Goal: Task Accomplishment & Management: Use online tool/utility

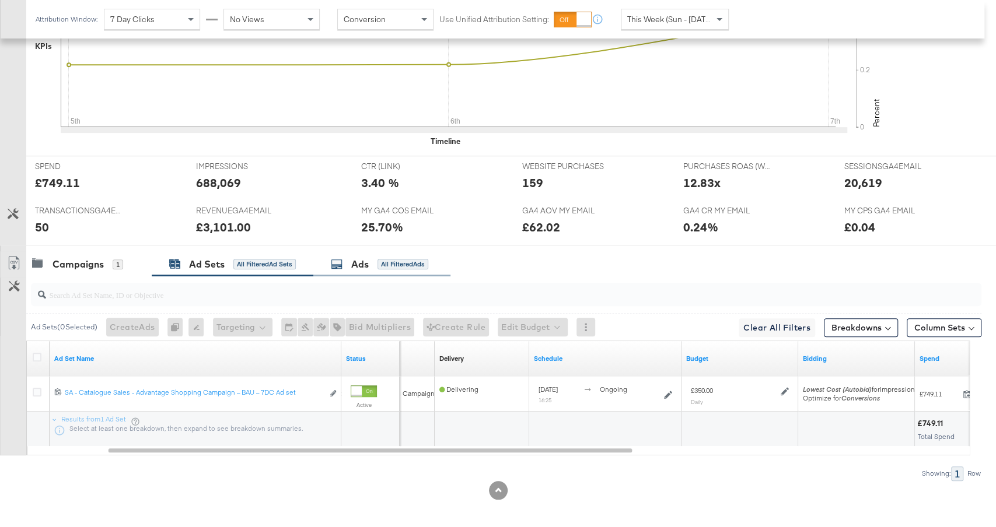
click at [418, 258] on div "Ads All Filtered Ads" at bounding box center [379, 264] width 97 height 13
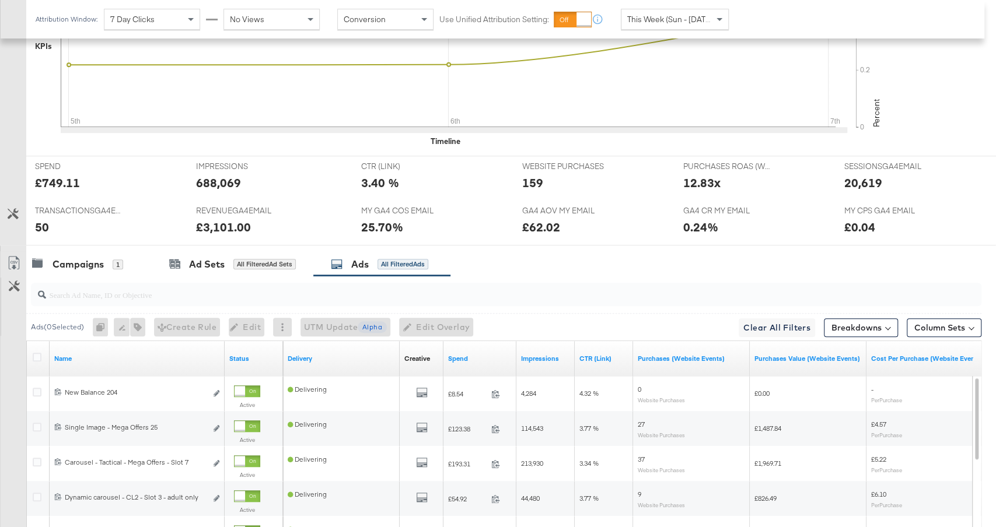
click at [374, 295] on input "search" at bounding box center [470, 290] width 849 height 23
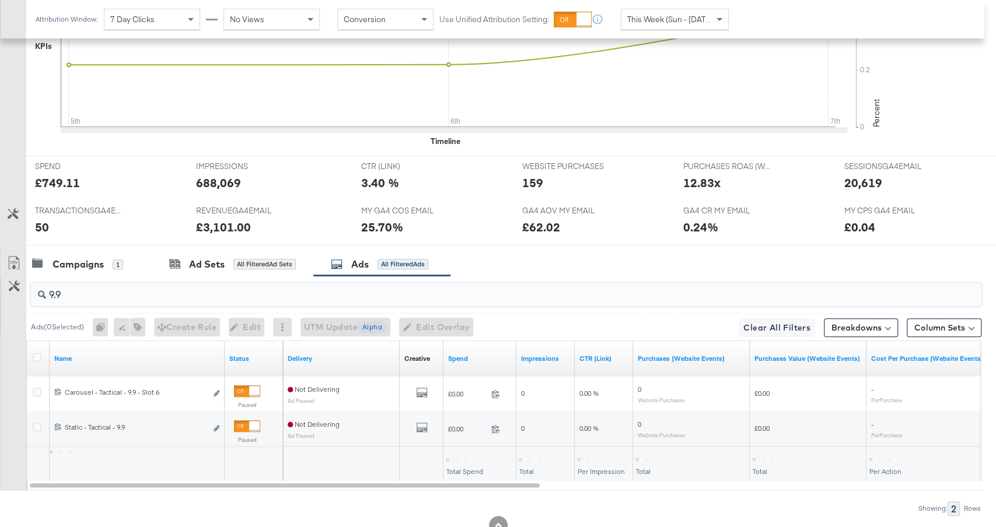
scroll to position [474, 0]
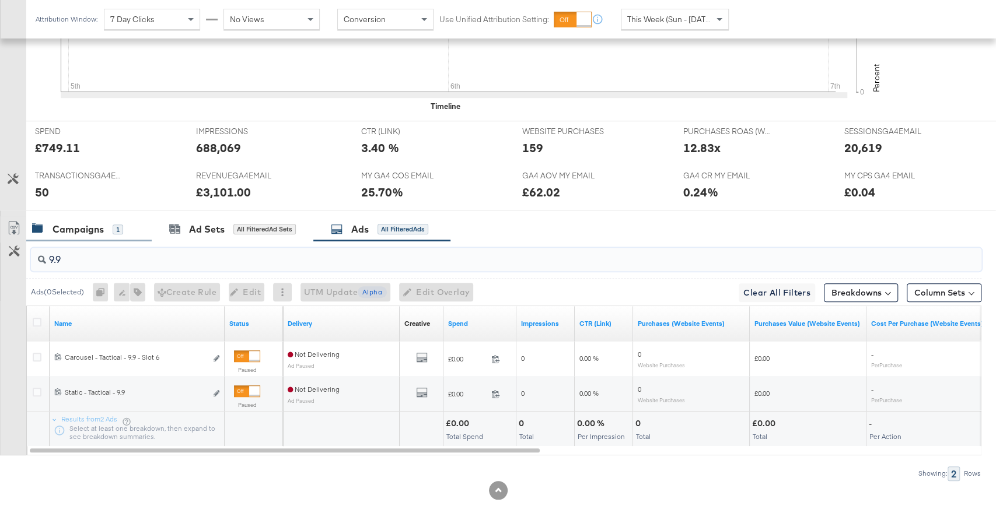
type input "9.9"
click at [88, 217] on div "Campaigns 1" at bounding box center [88, 229] width 125 height 25
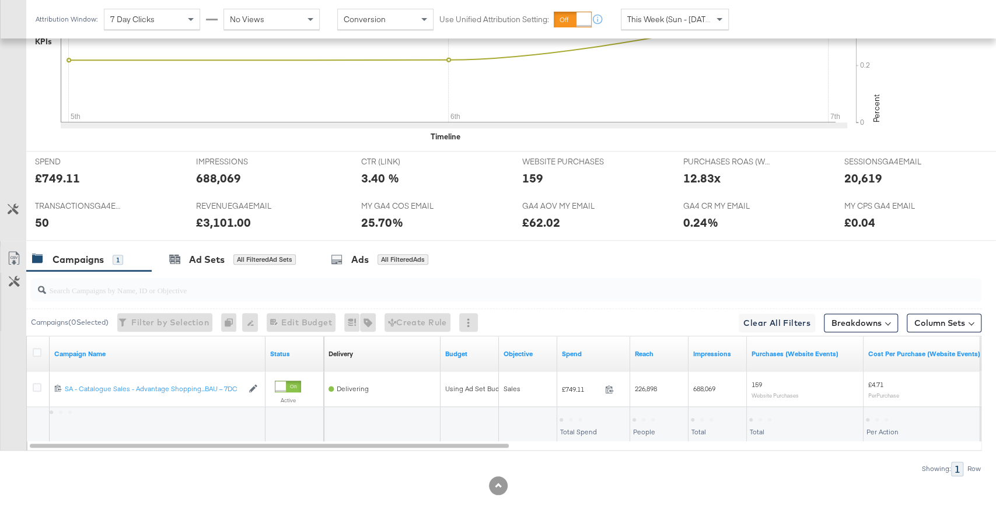
scroll to position [439, 0]
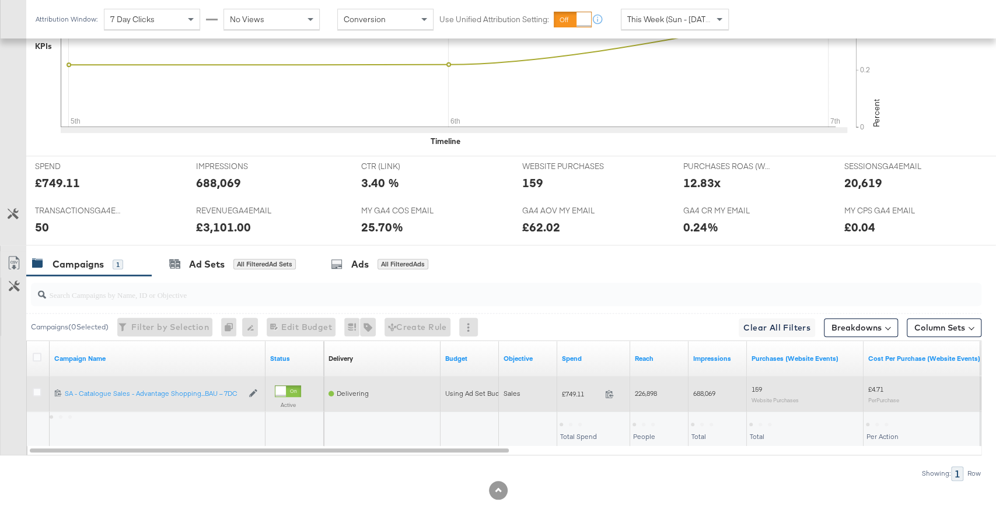
click at [116, 384] on div "120222878537540123 SA - Catalogue Sales - Advantage Shopping Campaign – BAU – 7…" at bounding box center [158, 393] width 216 height 19
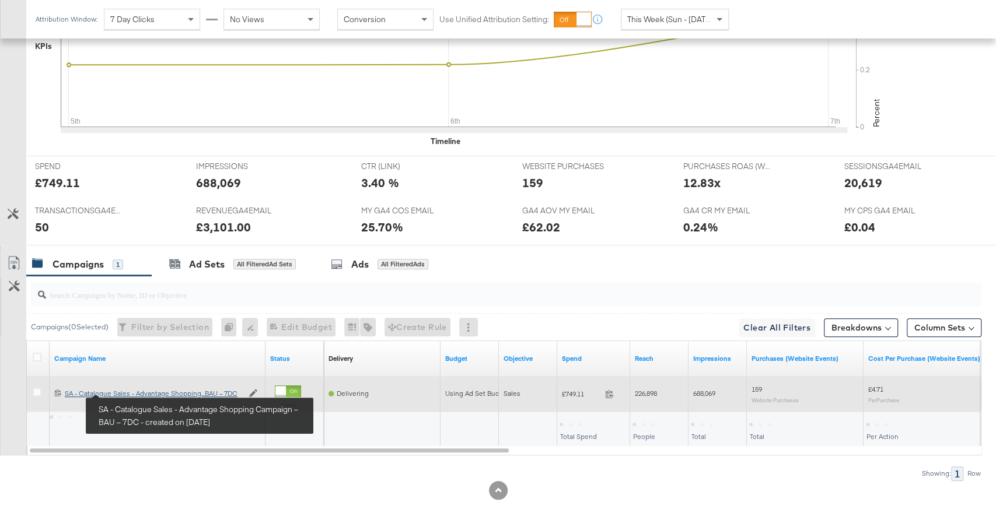
click at [130, 393] on div "SA - Catalogue Sales - Advantage Shopping Campaign – BAU – 7DC SA - Catalogue S…" at bounding box center [154, 393] width 178 height 9
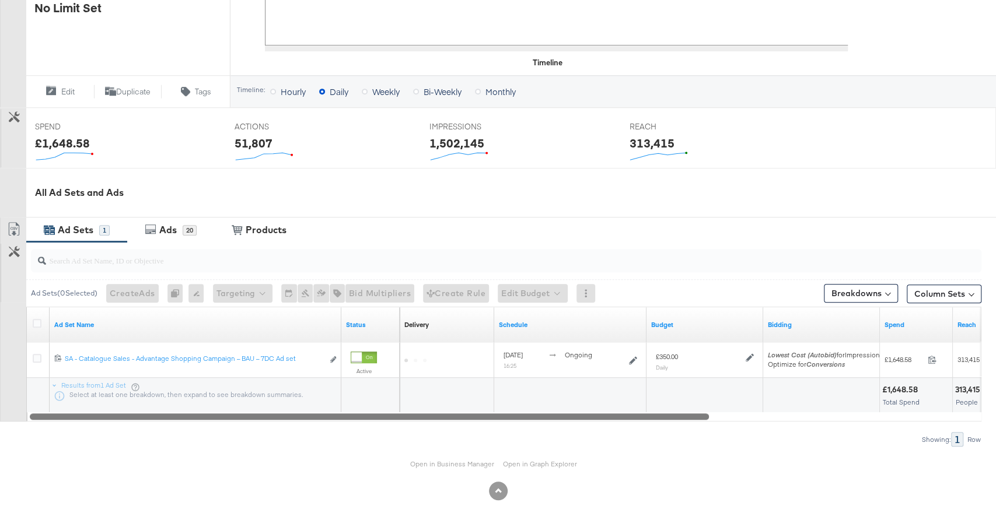
scroll to position [363, 0]
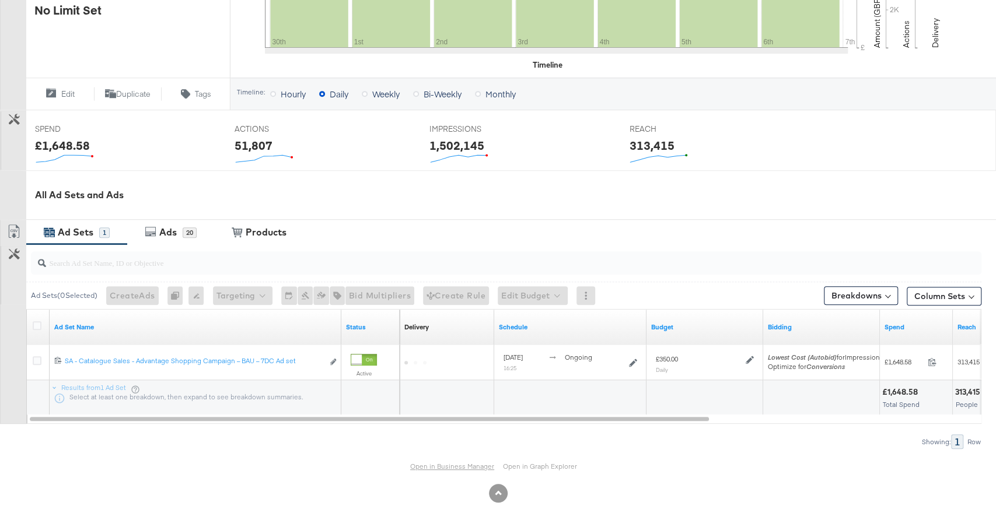
click at [434, 463] on link "Open in Business Manager" at bounding box center [452, 466] width 84 height 9
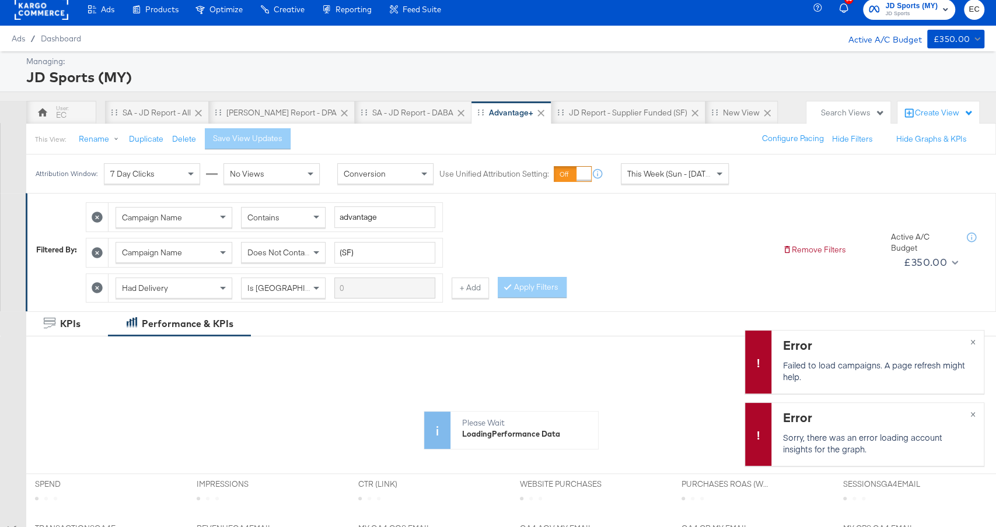
scroll to position [326, 0]
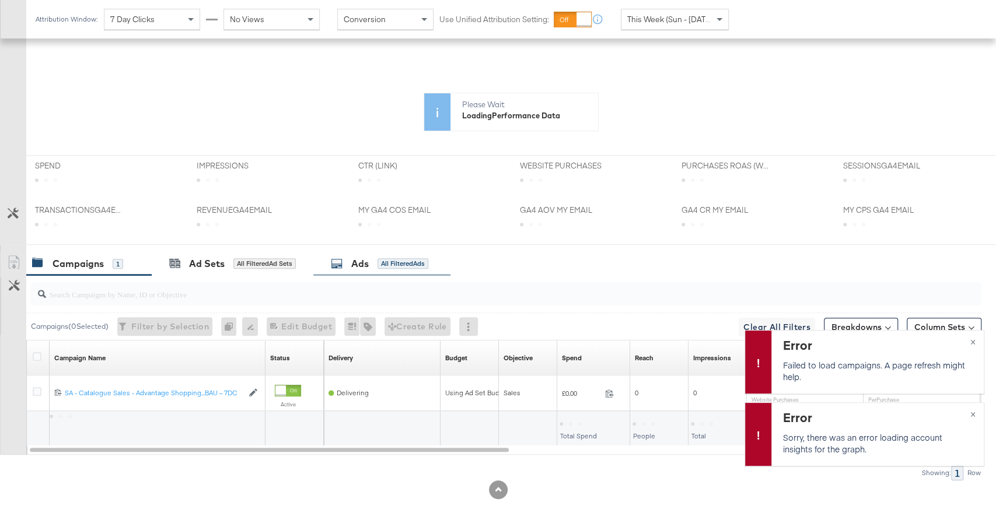
click at [368, 258] on div "Ads" at bounding box center [360, 263] width 18 height 13
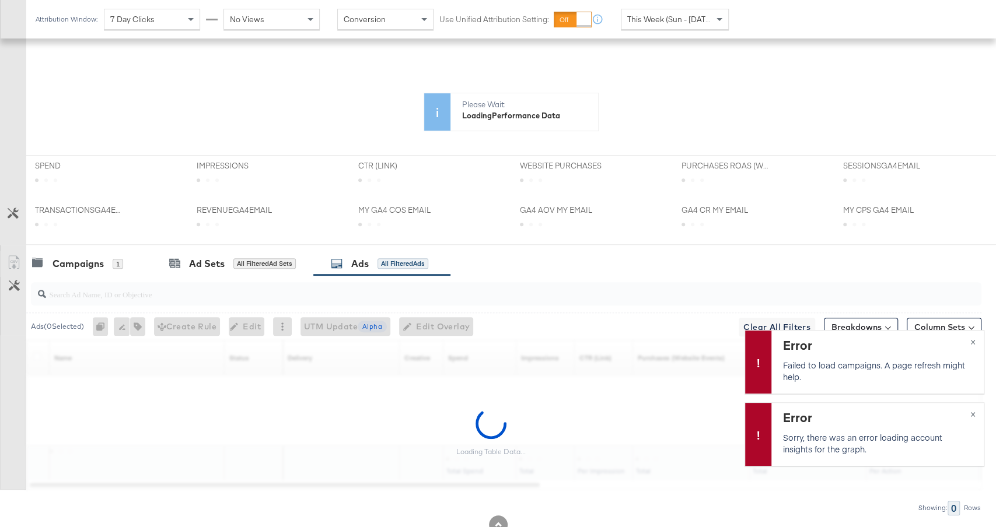
click at [335, 289] on input "search" at bounding box center [470, 289] width 849 height 23
type input "10.10"
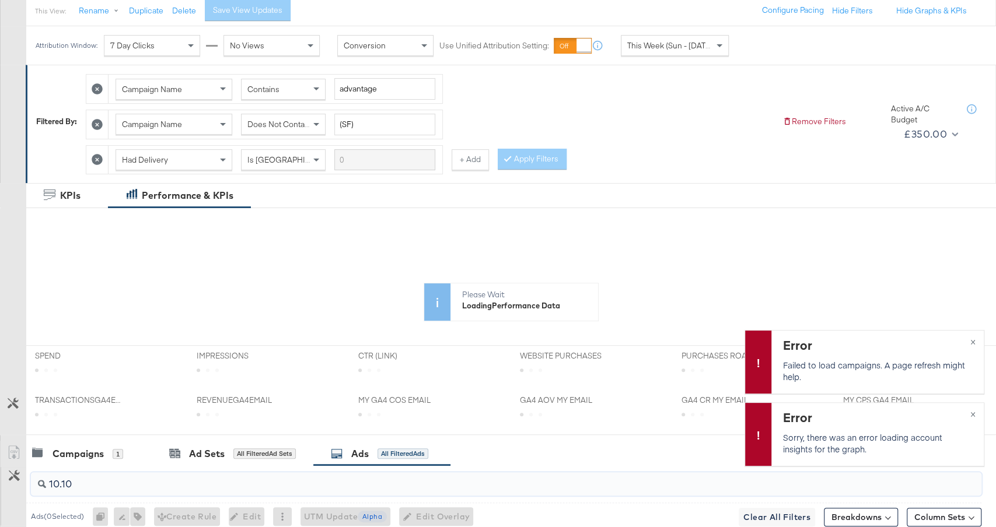
scroll to position [0, 0]
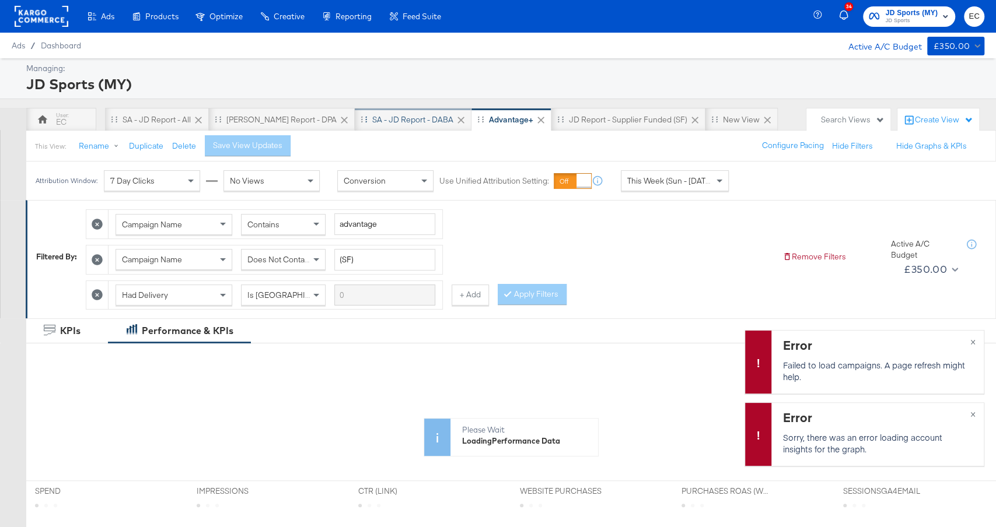
click at [376, 123] on div "SA - JD Report - DABA" at bounding box center [412, 119] width 81 height 11
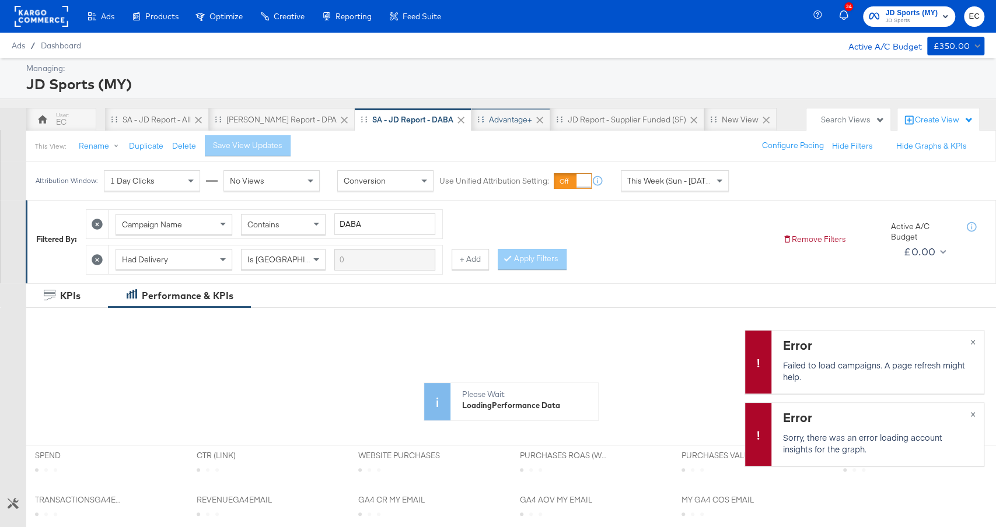
click at [489, 117] on div "Advantage+" at bounding box center [510, 119] width 43 height 11
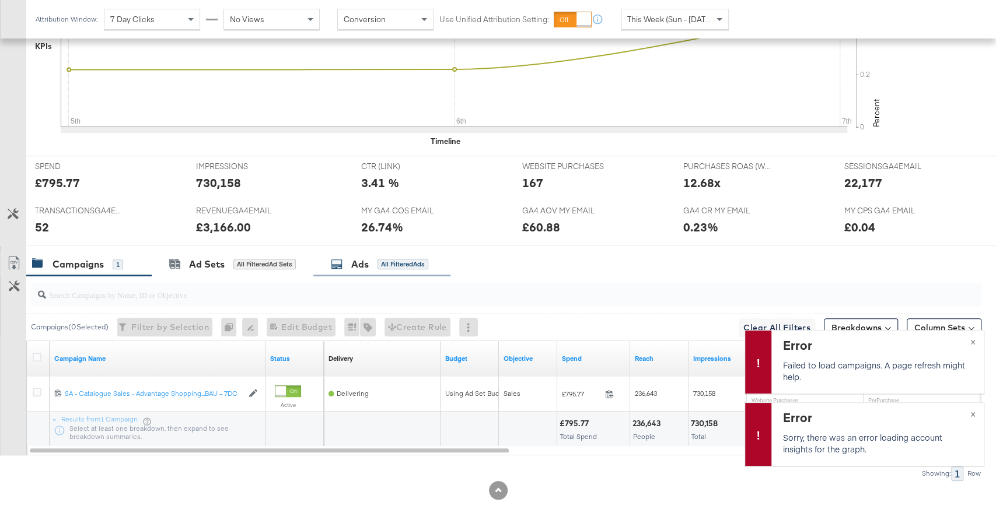
click at [383, 266] on div "Ads All Filtered Ads" at bounding box center [379, 264] width 97 height 13
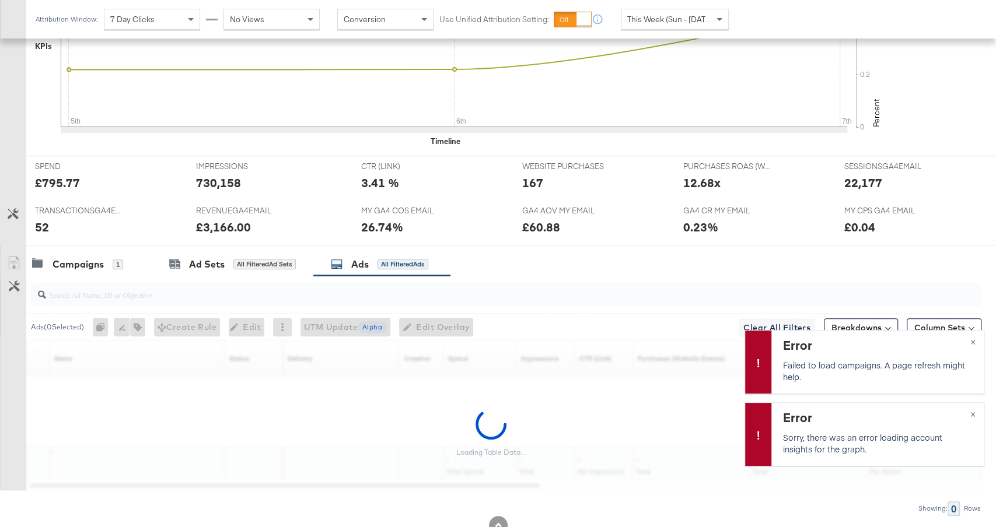
scroll to position [474, 0]
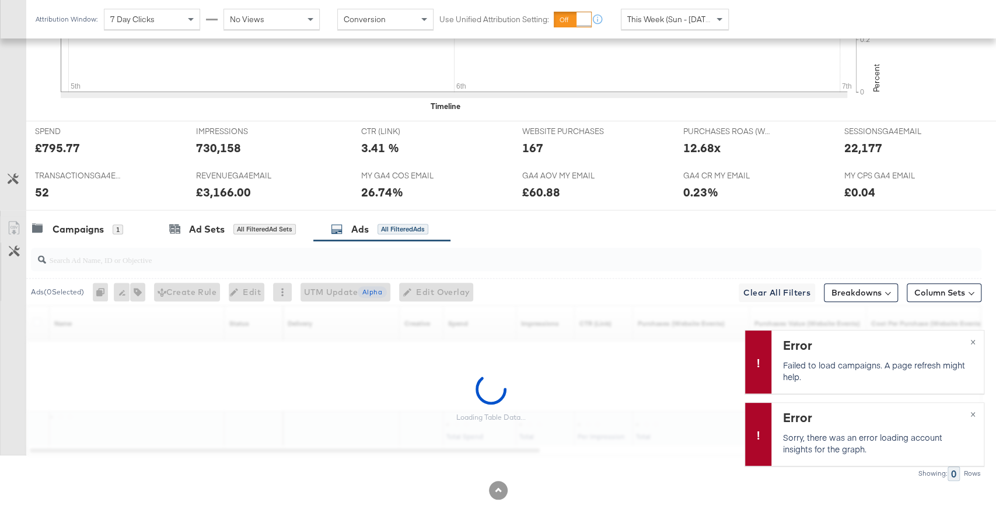
click at [377, 258] on input "search" at bounding box center [470, 255] width 849 height 23
click at [974, 416] on div "Error Sorry, there was an error loading account insights for the graph. ×" at bounding box center [864, 435] width 240 height 64
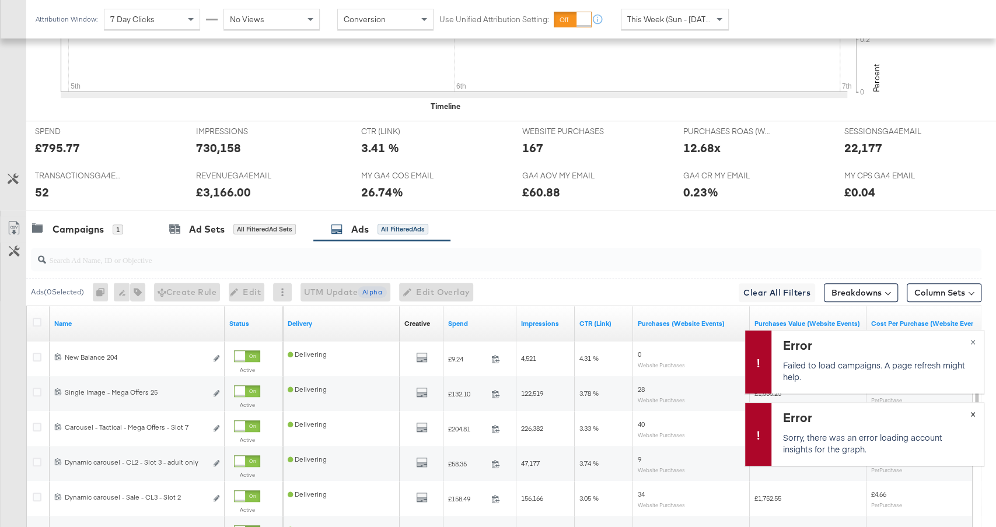
click at [974, 414] on div "Error Sorry, there was an error loading account insights for the graph. ×" at bounding box center [864, 435] width 240 height 64
click at [972, 341] on div "Error Failed to load campaigns. A page refresh might help. ×" at bounding box center [864, 362] width 240 height 64
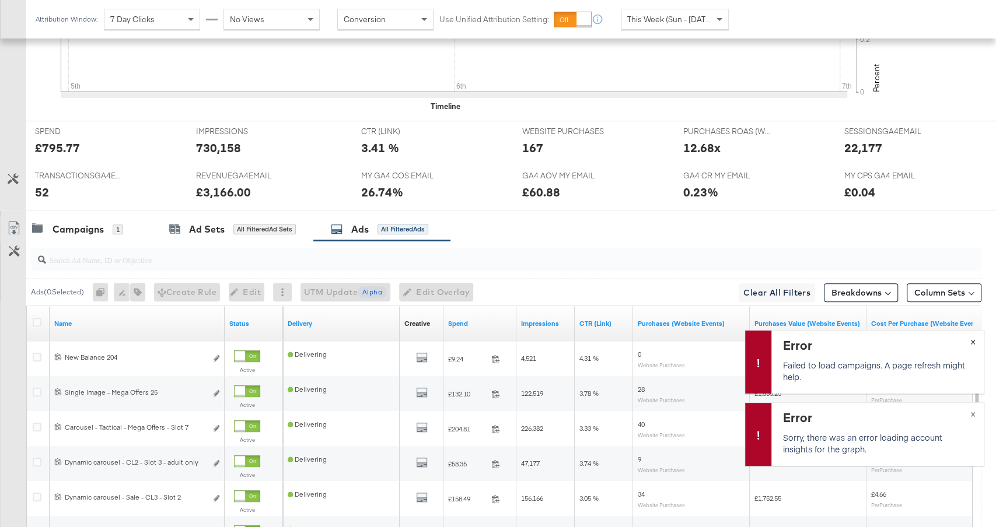
click at [972, 341] on div "Error Failed to load campaigns. A page refresh might help. ×" at bounding box center [864, 362] width 240 height 64
click at [972, 414] on div "Error Sorry, there was an error loading account insights for the graph. ×" at bounding box center [864, 435] width 240 height 64
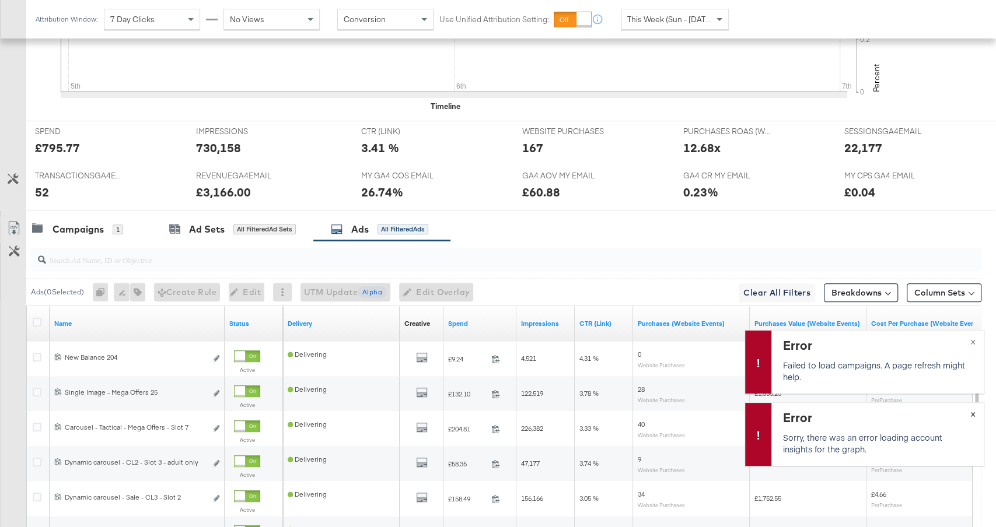
click at [972, 414] on div "Error Sorry, there was an error loading account insights for the graph. ×" at bounding box center [864, 435] width 240 height 64
click at [972, 413] on div "Error Sorry, there was an error loading account insights for the graph. ×" at bounding box center [864, 435] width 240 height 64
click at [306, 246] on input "search" at bounding box center [470, 255] width 849 height 23
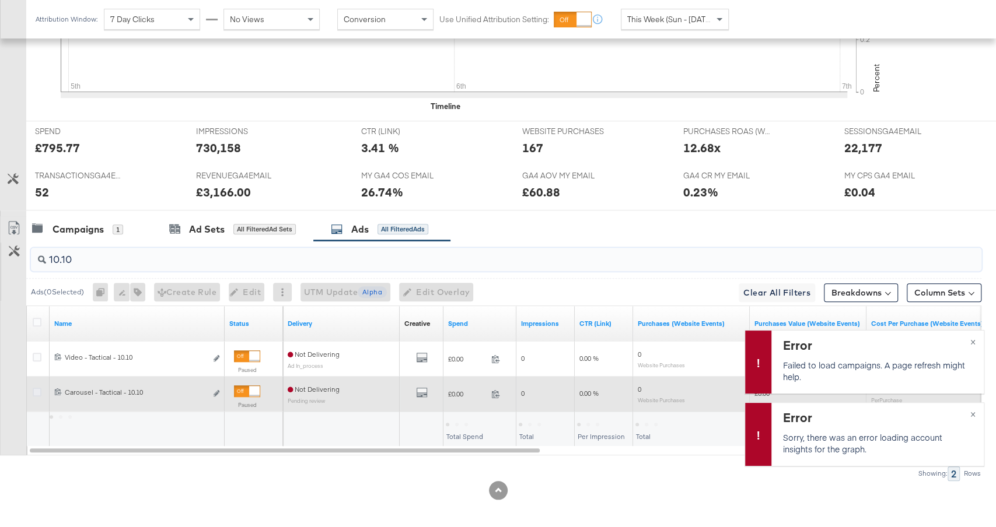
type input "10.10"
click at [37, 389] on icon at bounding box center [37, 392] width 9 height 9
click at [0, 0] on input "checkbox" at bounding box center [0, 0] width 0 height 0
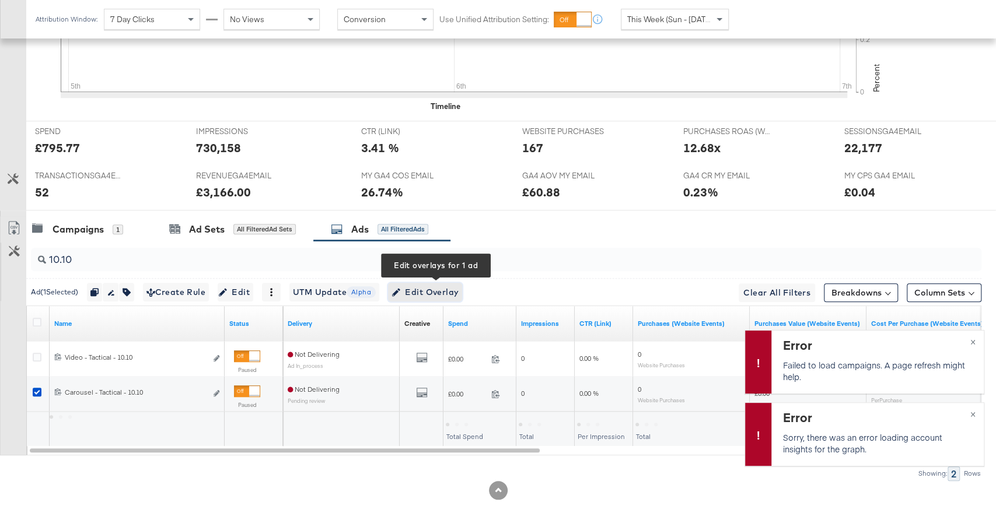
click at [421, 287] on span "Edit Overlay Edit overlays for 1 ad" at bounding box center [424, 292] width 67 height 15
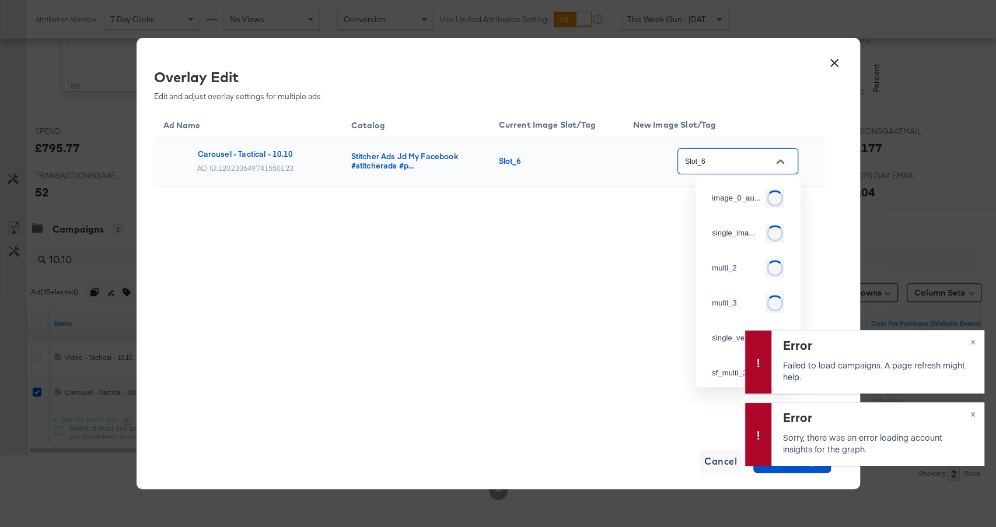
click at [733, 160] on input "Slot_6" at bounding box center [729, 161] width 92 height 13
click at [974, 342] on div "Error Failed to load campaigns. A page refresh might help. ×" at bounding box center [864, 362] width 240 height 64
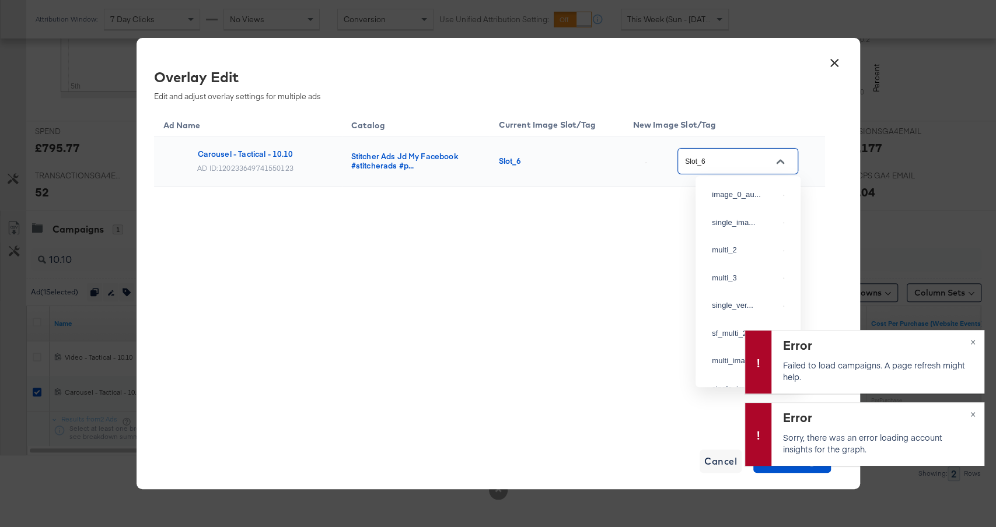
click at [754, 158] on input "Slot_6" at bounding box center [729, 161] width 92 height 13
click at [974, 336] on button "×" at bounding box center [973, 341] width 22 height 21
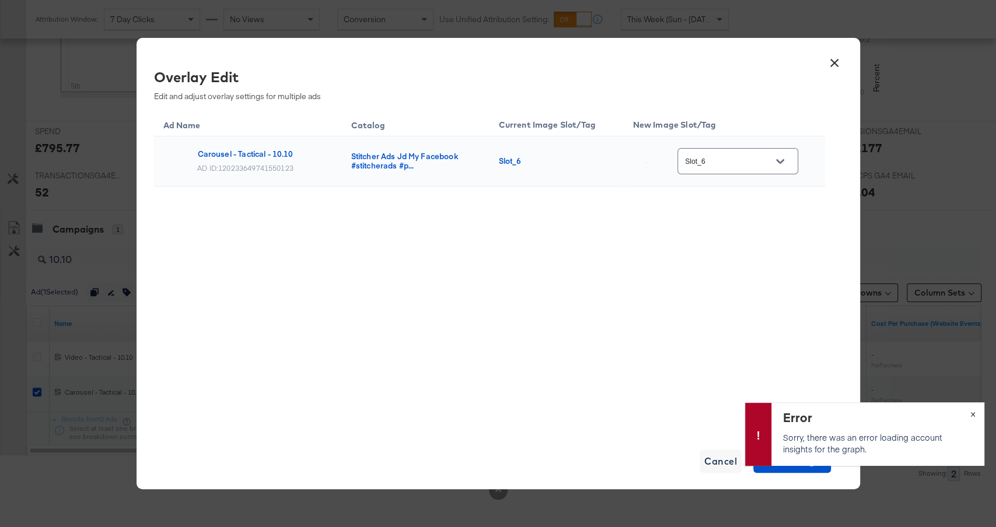
click at [976, 414] on div "Error Sorry, there was an error loading account insights for the graph. ×" at bounding box center [864, 435] width 240 height 64
click at [973, 412] on div "Error Sorry, there was an error loading account insights for the graph. ×" at bounding box center [864, 435] width 240 height 64
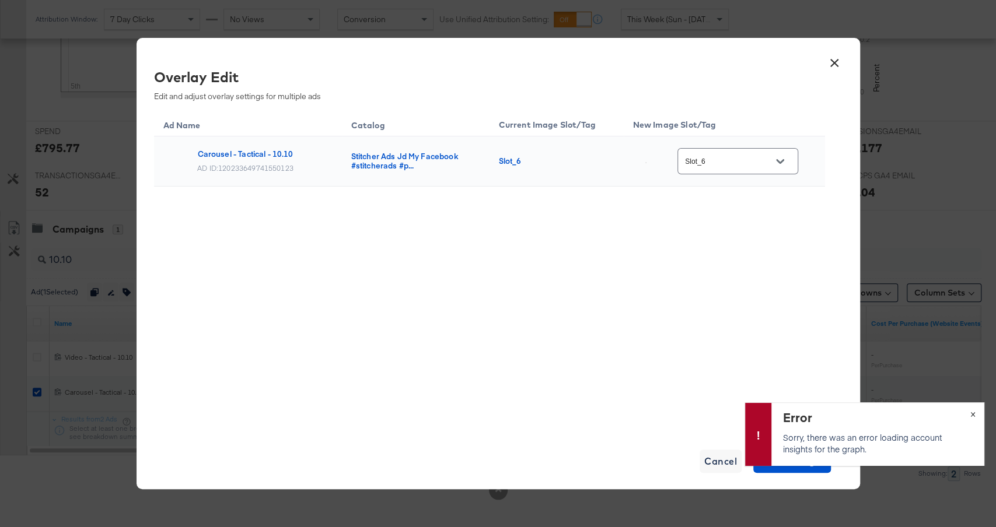
click at [973, 412] on div "Error Sorry, there was an error loading account insights for the graph. ×" at bounding box center [864, 435] width 240 height 64
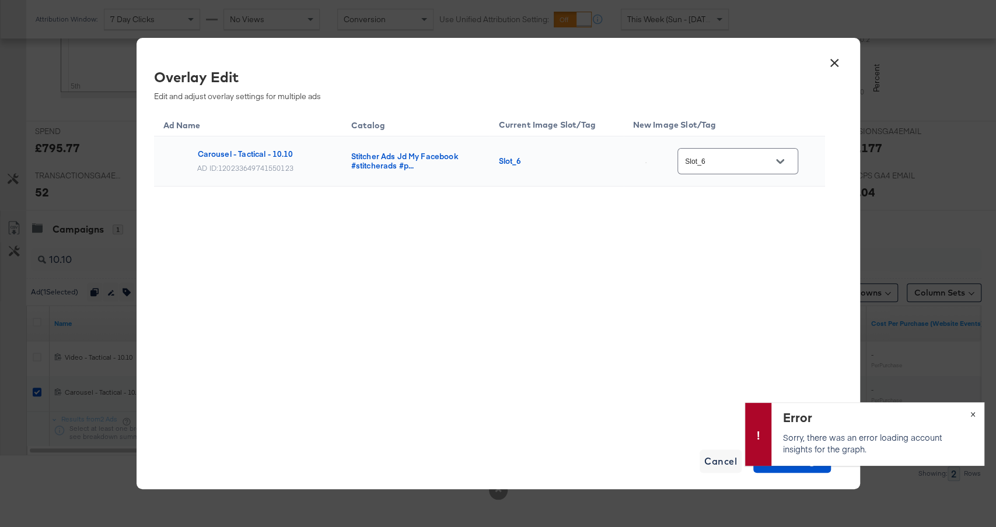
click at [973, 412] on div "Error Sorry, there was an error loading account insights for the graph. ×" at bounding box center [864, 435] width 240 height 64
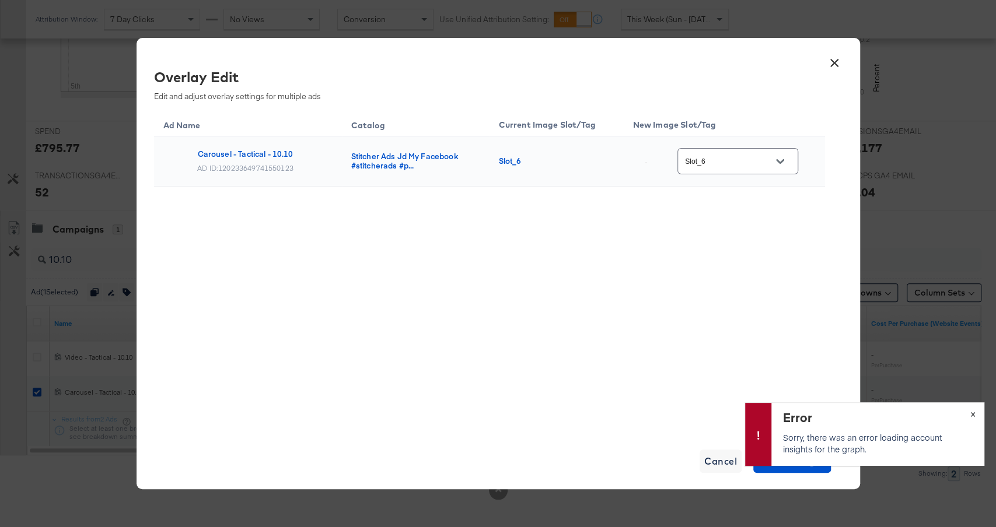
click at [973, 412] on div "Error Sorry, there was an error loading account insights for the graph. ×" at bounding box center [864, 435] width 240 height 64
click at [755, 165] on input "Slot_6" at bounding box center [729, 161] width 92 height 13
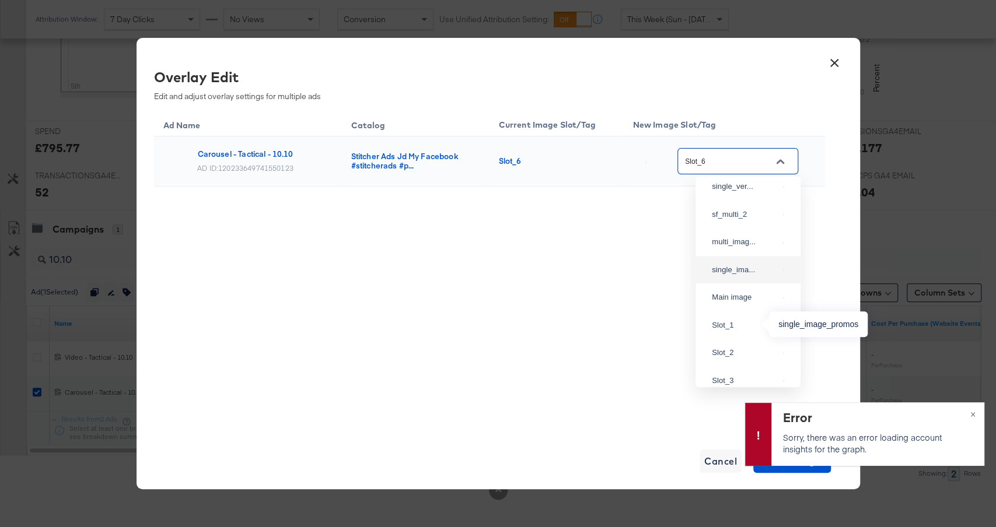
click at [733, 276] on div "single_ima..." at bounding box center [745, 270] width 67 height 12
type input "single_image_promos"
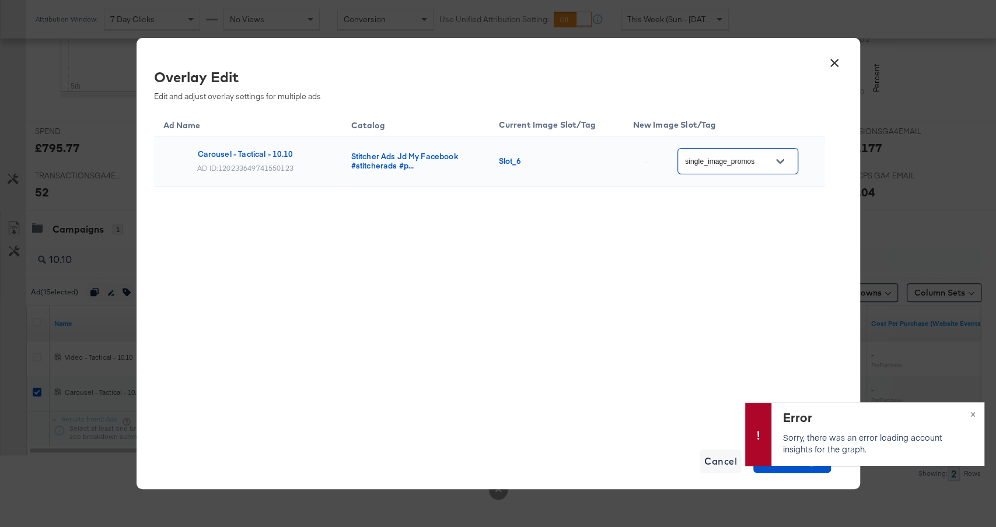
click at [722, 263] on div "Ad Name Catalog Current Image Slot/Tag New Image Slot/Tag Carousel - Tactical -…" at bounding box center [489, 270] width 671 height 321
click at [788, 470] on div "Error Sorry, there was an error loading account insights for the graph. ×" at bounding box center [864, 439] width 240 height 72
click at [974, 414] on div "Error Sorry, there was an error loading account insights for the graph. ×" at bounding box center [864, 435] width 240 height 64
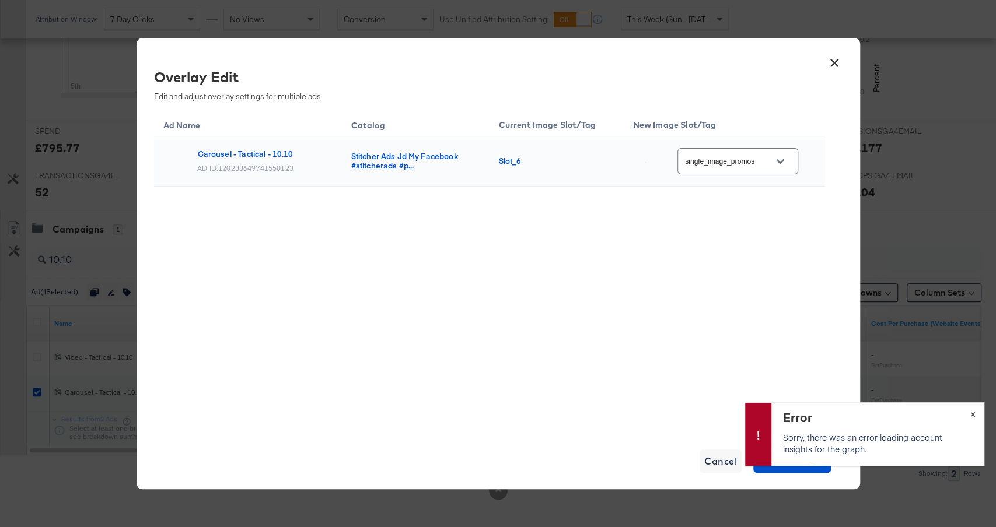
click at [974, 414] on div "Error Sorry, there was an error loading account insights for the graph. ×" at bounding box center [864, 435] width 240 height 64
click at [974, 410] on button "×" at bounding box center [973, 413] width 22 height 21
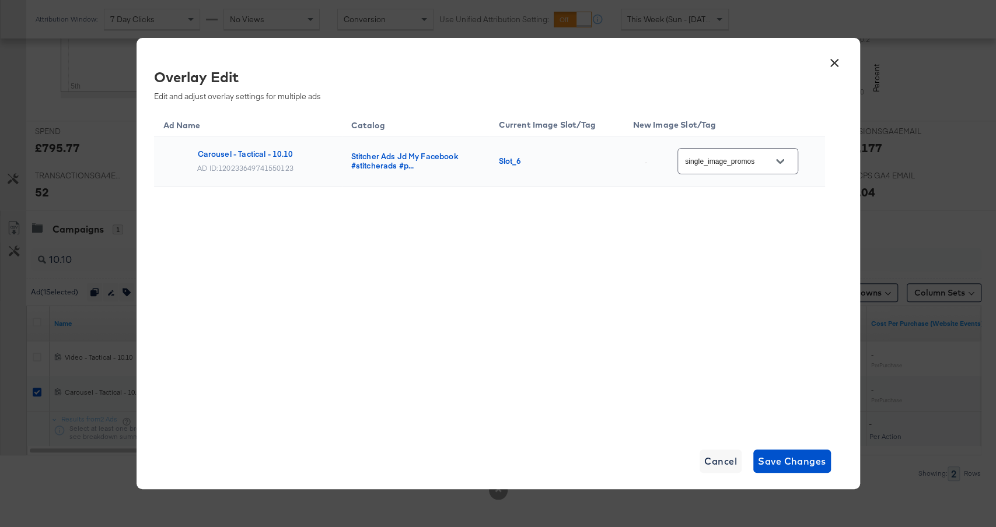
click at [974, 410] on div "× Overlay Edit Edit and adjust overlay settings for multiple ads Ad Name Catalo…" at bounding box center [498, 263] width 996 height 527
click at [777, 350] on div "Ad Name Catalog Current Image Slot/Tag New Image Slot/Tag Carousel - Tactical -…" at bounding box center [489, 270] width 671 height 321
click at [789, 463] on span "Save Changes" at bounding box center [792, 461] width 68 height 16
